Goal: Find specific page/section: Find specific page/section

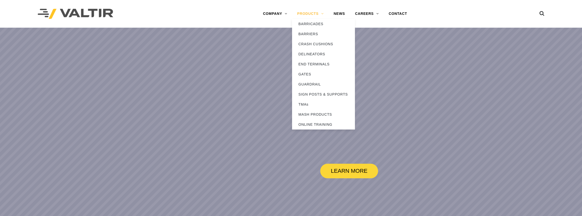
click at [308, 15] on link "PRODUCTS" at bounding box center [310, 14] width 36 height 10
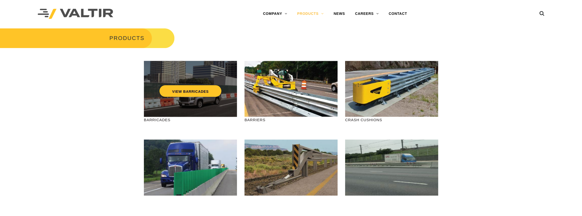
click at [166, 104] on div "VIEW BARRICADES" at bounding box center [190, 89] width 93 height 56
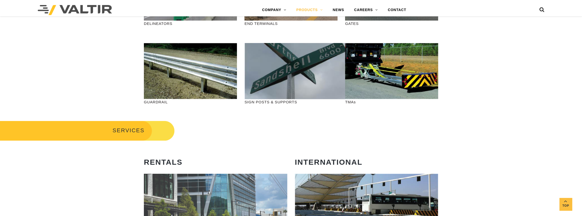
scroll to position [114, 0]
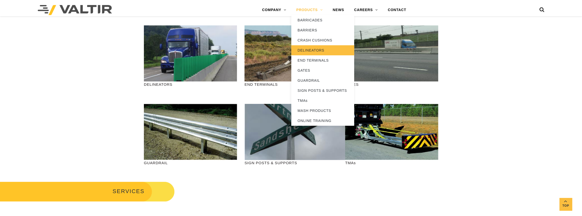
click at [312, 49] on link "DELINEATORS" at bounding box center [322, 50] width 63 height 10
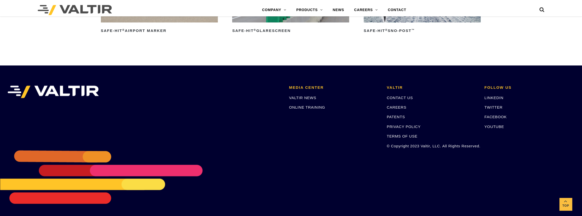
scroll to position [447, 0]
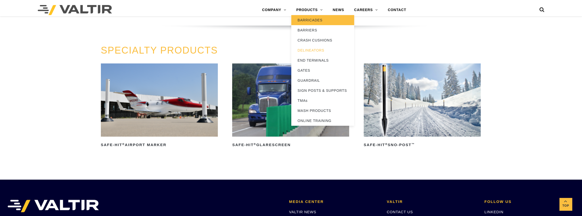
click at [308, 22] on link "BARRICADES" at bounding box center [322, 20] width 63 height 10
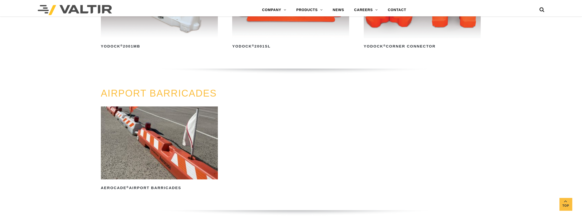
scroll to position [480, 0]
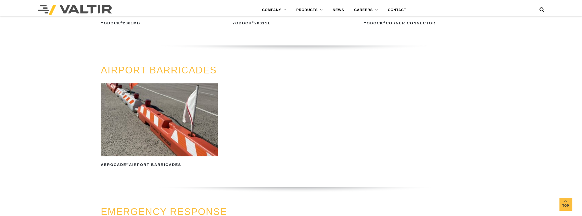
click at [153, 117] on img at bounding box center [159, 119] width 117 height 73
